Goal: Communication & Community: Answer question/provide support

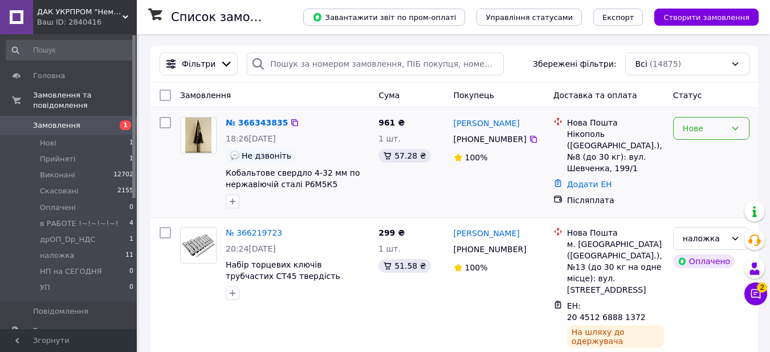
click at [736, 128] on icon at bounding box center [735, 128] width 9 height 9
click at [715, 153] on li "Прийнято" at bounding box center [711, 153] width 75 height 21
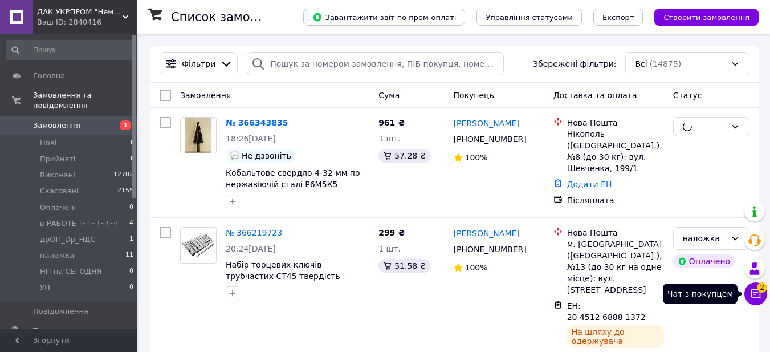
click at [752, 294] on icon at bounding box center [756, 294] width 10 height 10
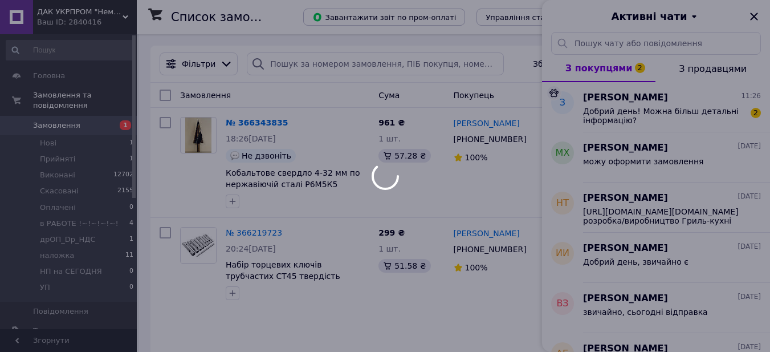
click at [637, 116] on div at bounding box center [385, 176] width 770 height 352
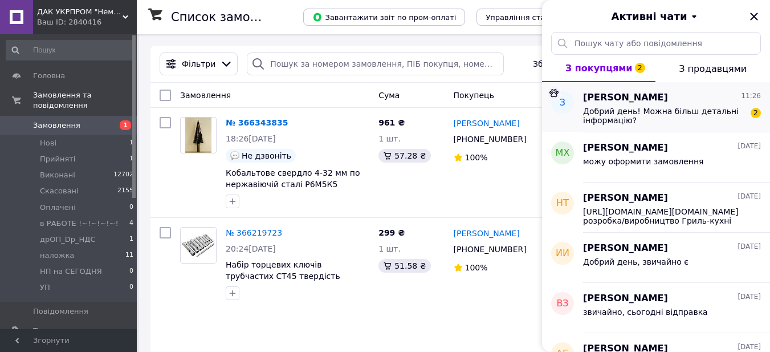
click at [601, 113] on span "Добрий день! Можна більш детальні інформацію?" at bounding box center [664, 116] width 162 height 18
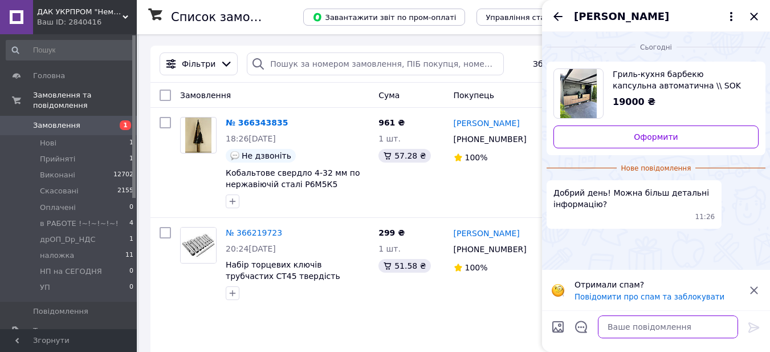
click at [624, 324] on textarea at bounding box center [668, 326] width 140 height 23
type textarea "Добрий день"
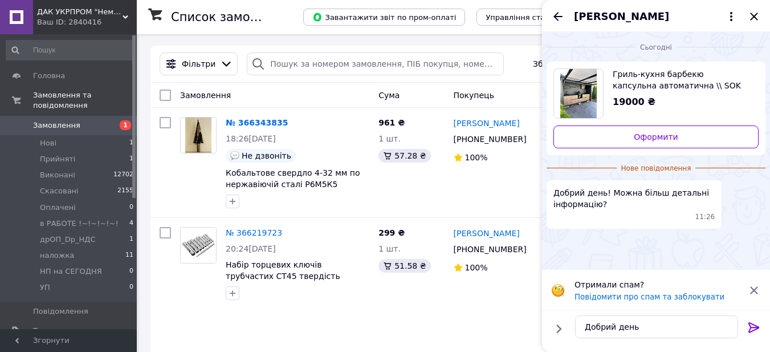
click at [601, 16] on span "[PERSON_NAME]" at bounding box center [621, 16] width 95 height 15
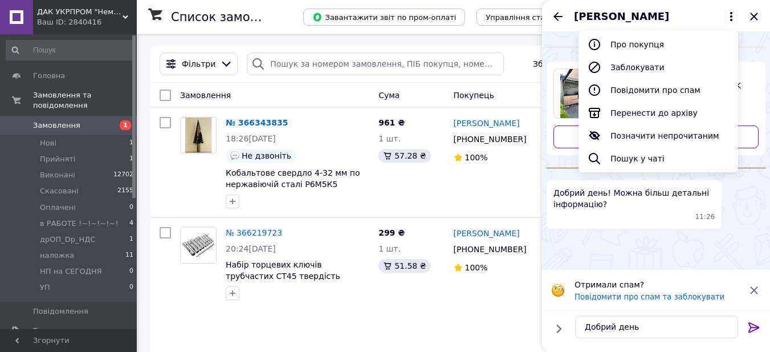
drag, startPoint x: 752, startPoint y: 325, endPoint x: 702, endPoint y: 6, distance: 323.8
click at [702, 6] on div "[PERSON_NAME] Про покупця Заблокувати Повідомити про спам Перенести до архіву П…" at bounding box center [656, 16] width 228 height 32
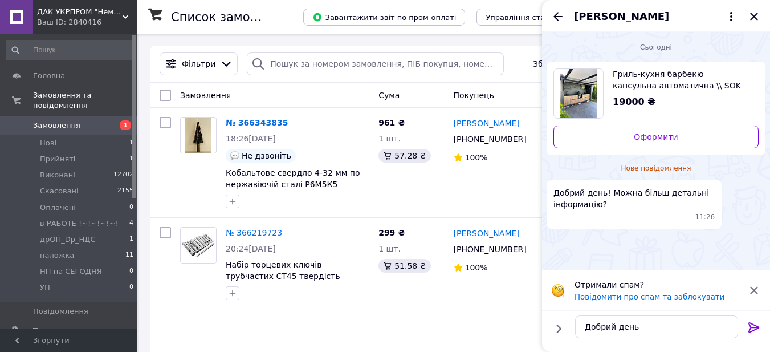
click at [601, 15] on span "[PERSON_NAME]" at bounding box center [621, 16] width 95 height 15
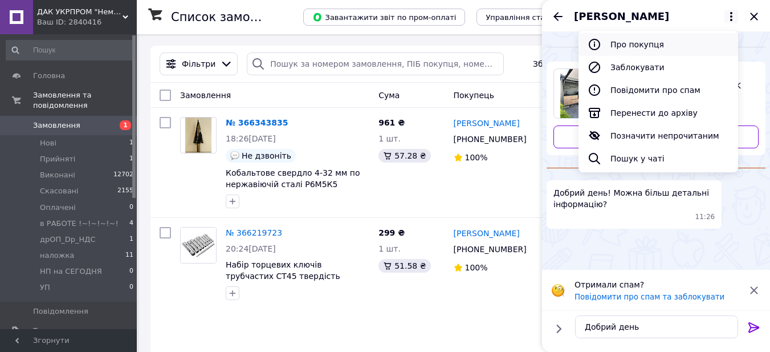
click at [624, 48] on button "Про покупця" at bounding box center [659, 44] width 160 height 23
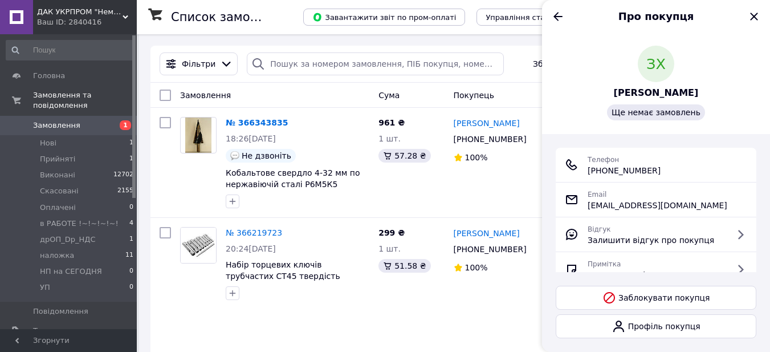
click at [625, 168] on span "[PHONE_NUMBER]" at bounding box center [624, 170] width 73 height 11
copy ul "[PHONE_NUMBER]"
click at [557, 17] on icon "Назад" at bounding box center [558, 17] width 14 height 14
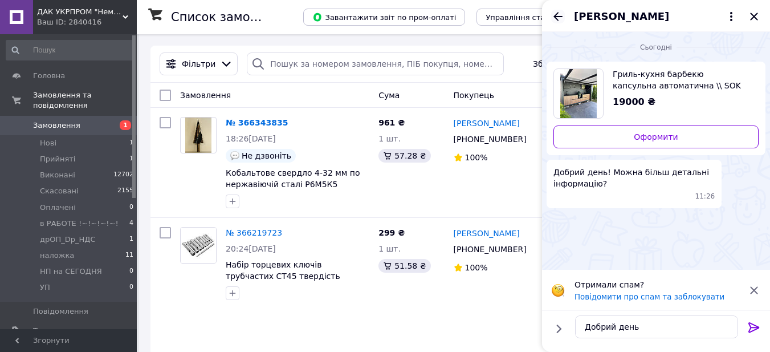
click at [557, 13] on icon "Назад" at bounding box center [558, 17] width 14 height 14
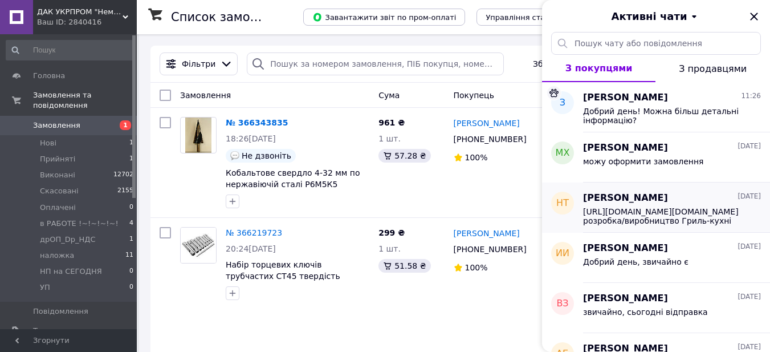
click at [653, 213] on span "[URL][DOMAIN_NAME][DOMAIN_NAME] розробка/виробництво Гриль-кухні барбекю капсул…" at bounding box center [664, 216] width 162 height 18
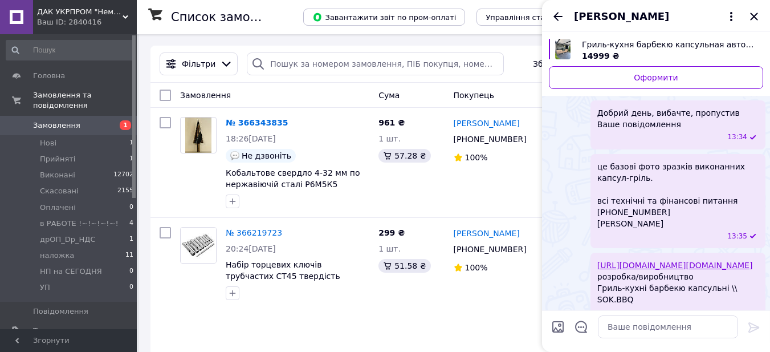
scroll to position [114, 0]
drag, startPoint x: 599, startPoint y: 166, endPoint x: 675, endPoint y: 227, distance: 98.2
click at [675, 227] on span "це базові фото зразків виконанних капсул-гріль. всі технічні та фінансові питан…" at bounding box center [677, 194] width 161 height 68
copy span "це базові фото зразків виконанних капсул-гріль. всі технічні та фінансові питан…"
drag, startPoint x: 599, startPoint y: 108, endPoint x: 671, endPoint y: 219, distance: 133.0
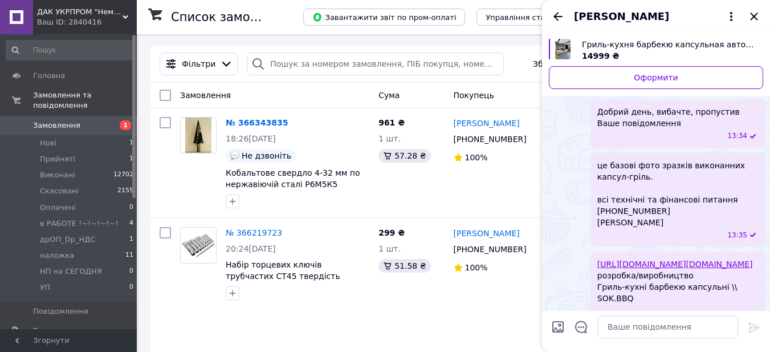
click at [671, 219] on ul "Добрий день, вибачте, пропустив Ваше повідомлення 13:34 це базові фото зразків …" at bounding box center [656, 290] width 219 height 382
copy ul "Добрий день, вибачте, пропустив Ваше повідомлення 13:34 це базові фото зразків …"
click at [553, 15] on icon "Назад" at bounding box center [558, 17] width 14 height 14
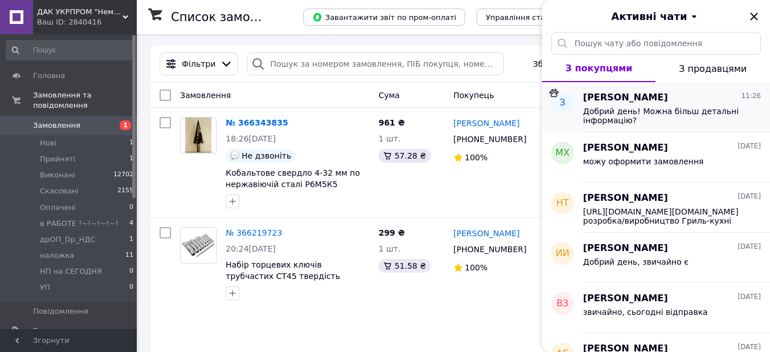
click at [613, 108] on span "Добрий день! Можна більш детальні інформацію?" at bounding box center [664, 116] width 162 height 18
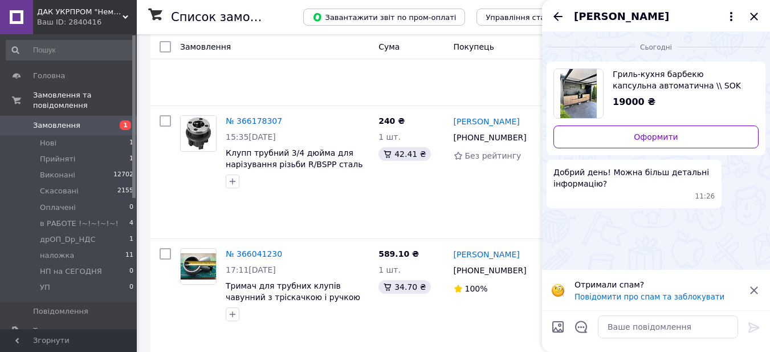
scroll to position [285, 0]
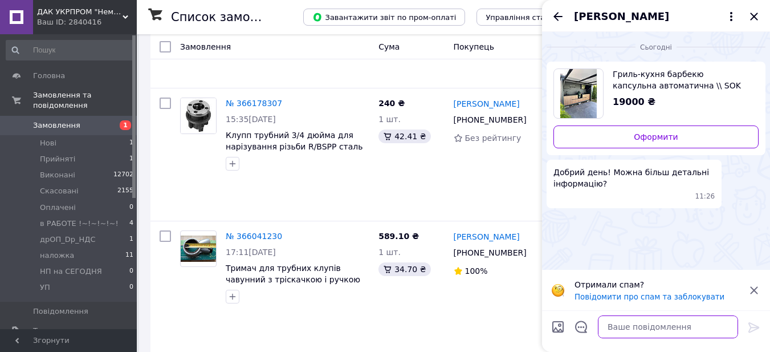
click at [628, 323] on textarea at bounding box center [668, 326] width 140 height 23
paste textarea "Добрий день, вибачте, пропустив Ваше повідомлення 13:34 це базові фото зразків …"
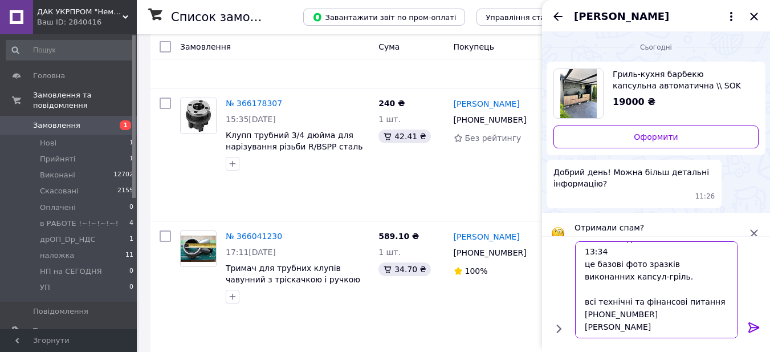
scroll to position [0, 0]
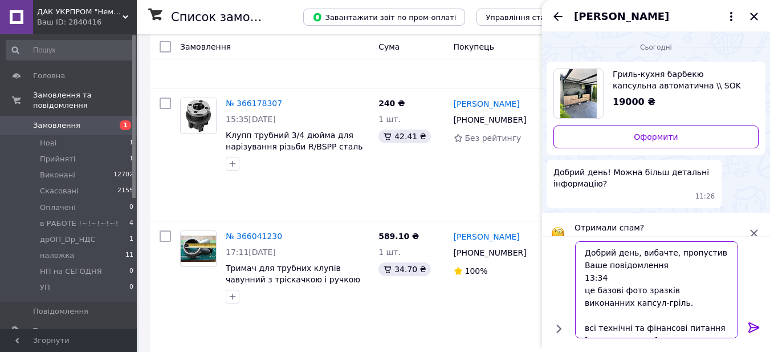
drag, startPoint x: 609, startPoint y: 280, endPoint x: 580, endPoint y: 276, distance: 28.8
click at [580, 276] on textarea "Добрий день, вибачте, пропустив Ваше повідомлення 13:34 це базові фото зразків …" at bounding box center [656, 289] width 163 height 97
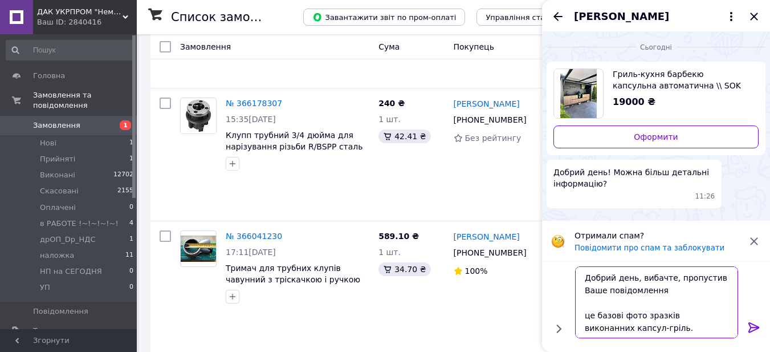
scroll to position [51, 0]
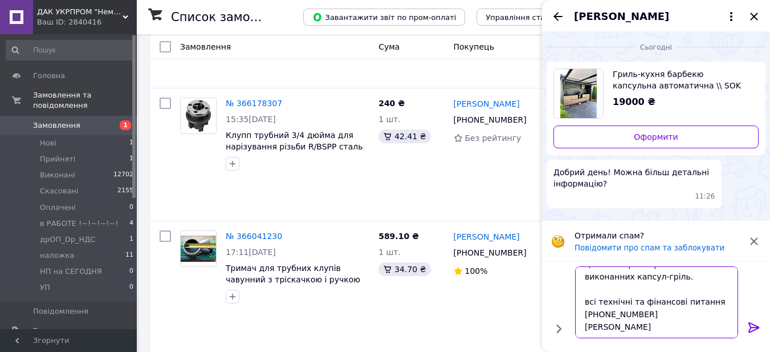
type textarea "Добрий день, вибачте, пропустив Ваше повідомлення це базові фото зразків викона…"
click at [750, 327] on icon at bounding box center [753, 327] width 11 height 10
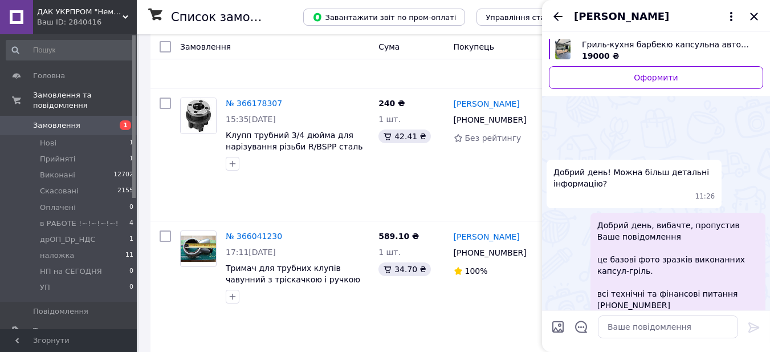
scroll to position [35, 0]
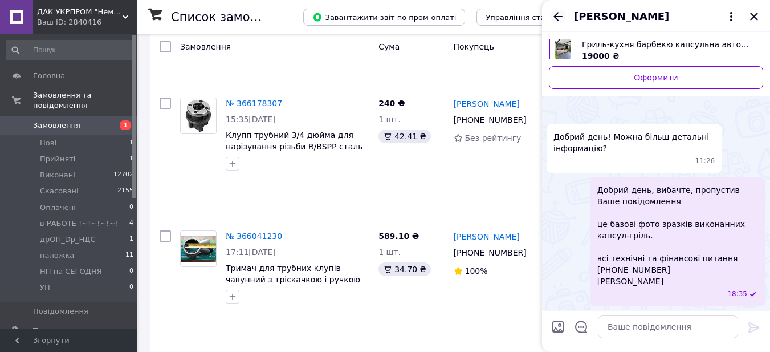
click at [560, 13] on icon "Назад" at bounding box center [558, 17] width 14 height 14
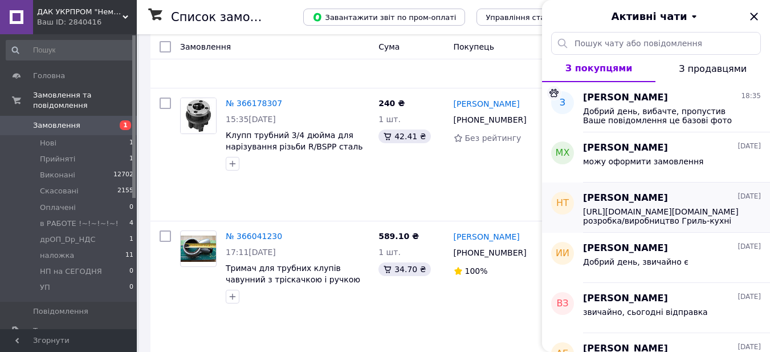
click at [646, 217] on span "[URL][DOMAIN_NAME][DOMAIN_NAME] розробка/виробництво Гриль-кухні барбекю капсул…" at bounding box center [664, 216] width 162 height 18
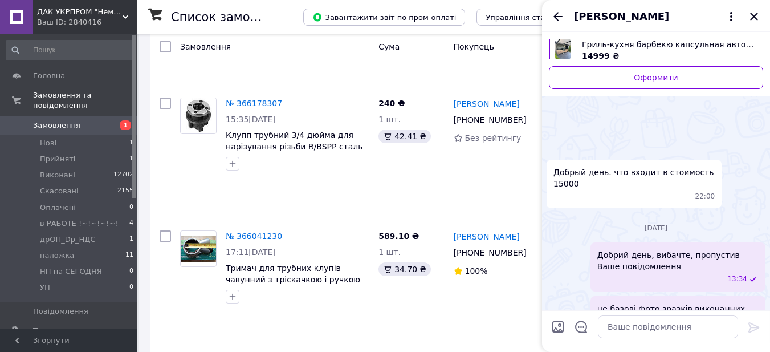
scroll to position [298, 0]
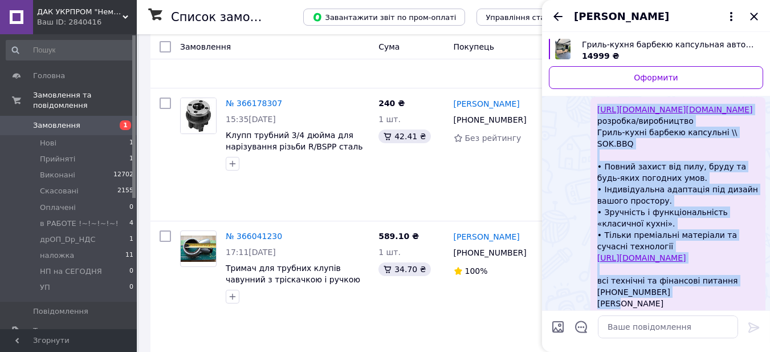
drag, startPoint x: 618, startPoint y: 291, endPoint x: 584, endPoint y: 115, distance: 179.4
click at [585, 114] on div "[URL][DOMAIN_NAME][DOMAIN_NAME] розробка/виробництво Гриль-кухні барбекю капсул…" at bounding box center [656, 212] width 219 height 231
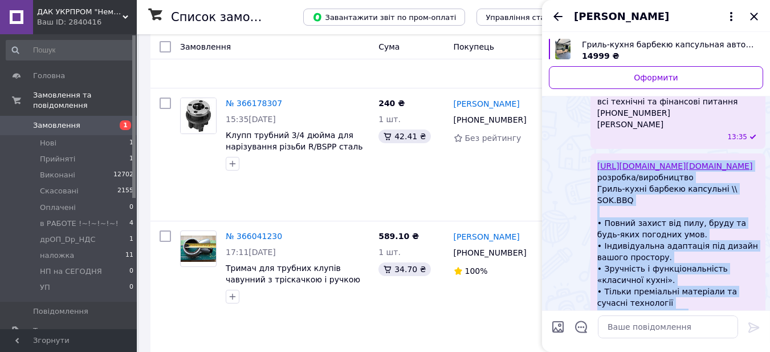
scroll to position [211, 0]
copy span "[URL][DOMAIN_NAME][DOMAIN_NAME] розробка/виробництво Гриль-кухні барбекю капсул…"
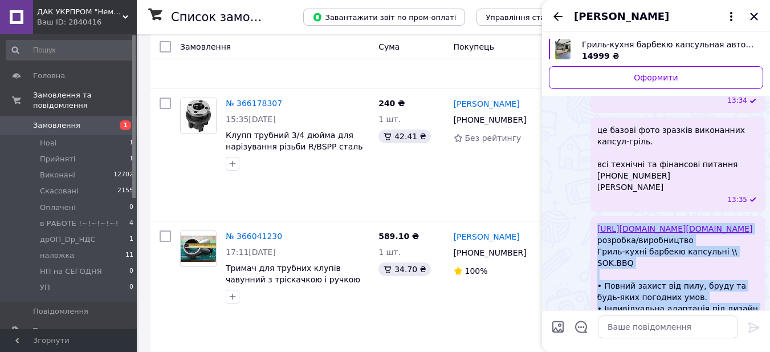
scroll to position [40, 0]
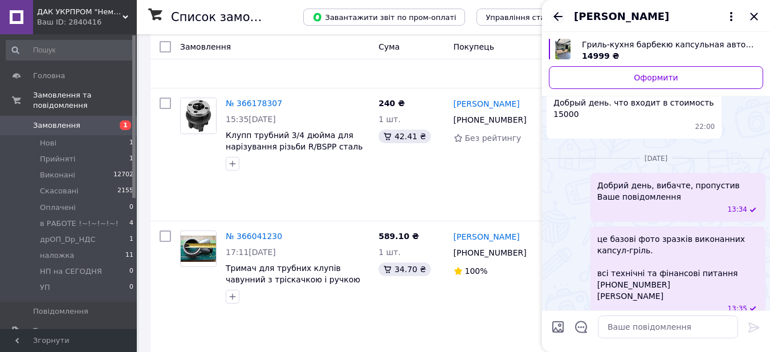
click at [555, 17] on icon "Назад" at bounding box center [558, 17] width 14 height 14
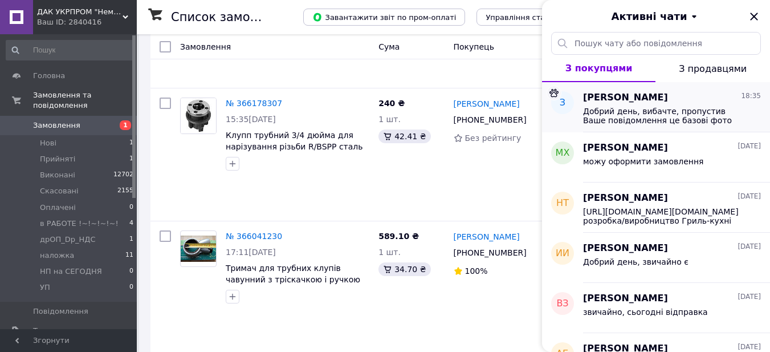
click at [604, 109] on span "Добрий день, вибачте, пропустив Ваше повідомлення це базові фото зразків викона…" at bounding box center [664, 116] width 162 height 18
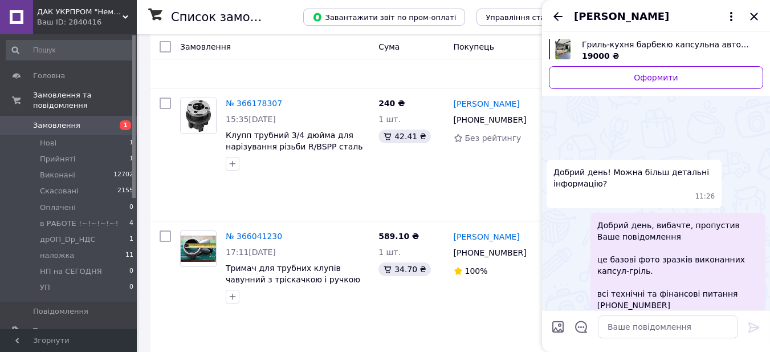
scroll to position [35, 0]
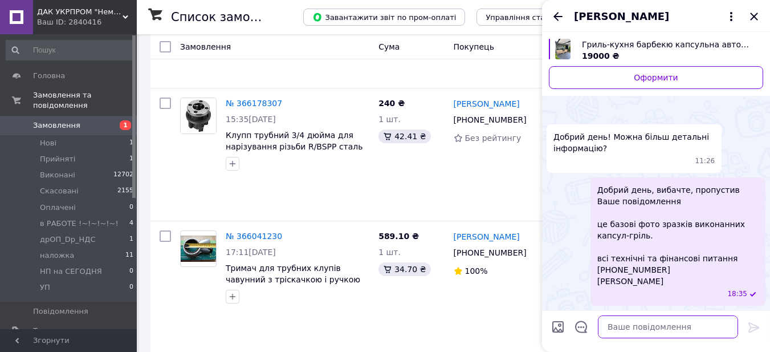
click at [616, 324] on textarea at bounding box center [668, 326] width 140 height 23
paste textarea "[URL][DOMAIN_NAME][DOMAIN_NAME] розробка/виробництво Гриль-кухні барбекю капсул…"
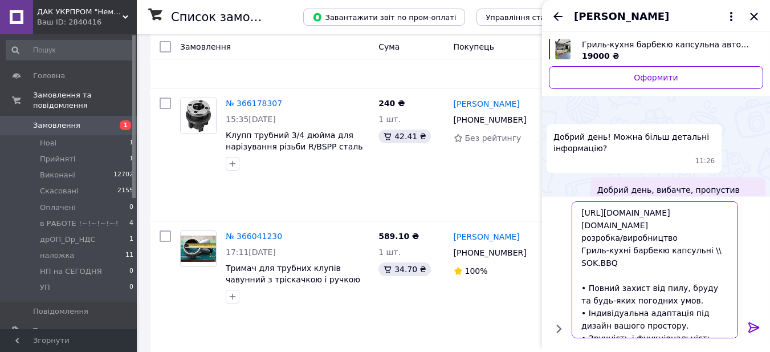
scroll to position [99, 0]
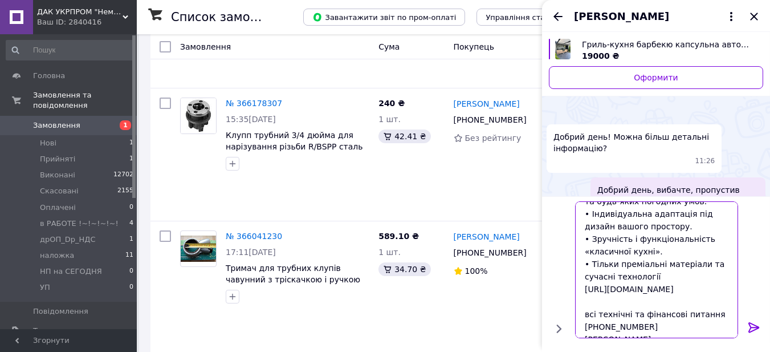
type textarea "[URL][DOMAIN_NAME][DOMAIN_NAME] розробка/виробництво Гриль-кухні барбекю капсул…"
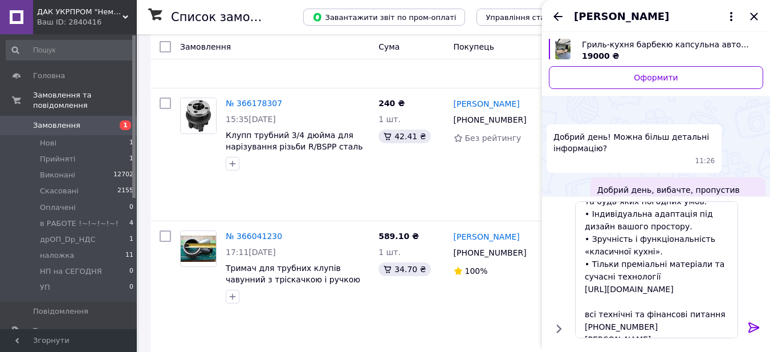
click at [752, 326] on icon at bounding box center [754, 327] width 14 height 14
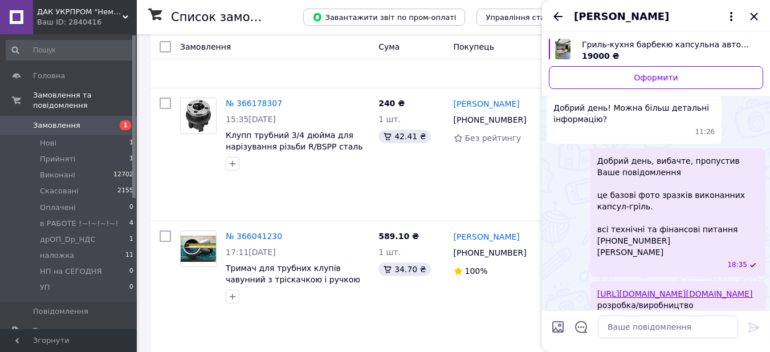
scroll to position [220, 0]
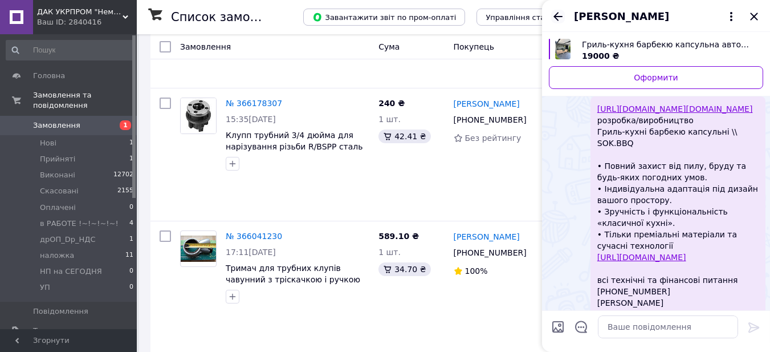
click at [555, 15] on icon "Назад" at bounding box center [557, 16] width 9 height 9
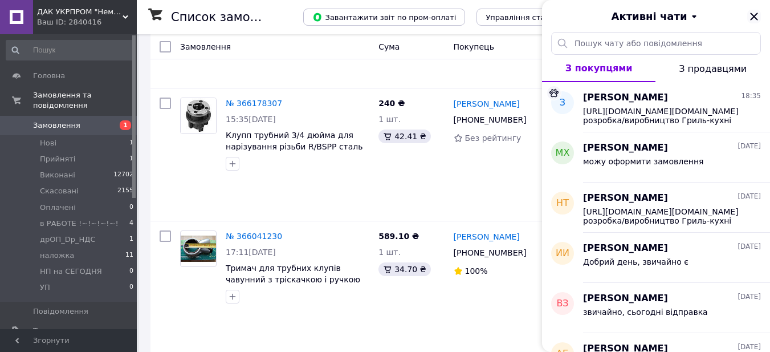
click at [758, 14] on icon "Закрити" at bounding box center [754, 17] width 14 height 14
